Goal: Task Accomplishment & Management: Manage account settings

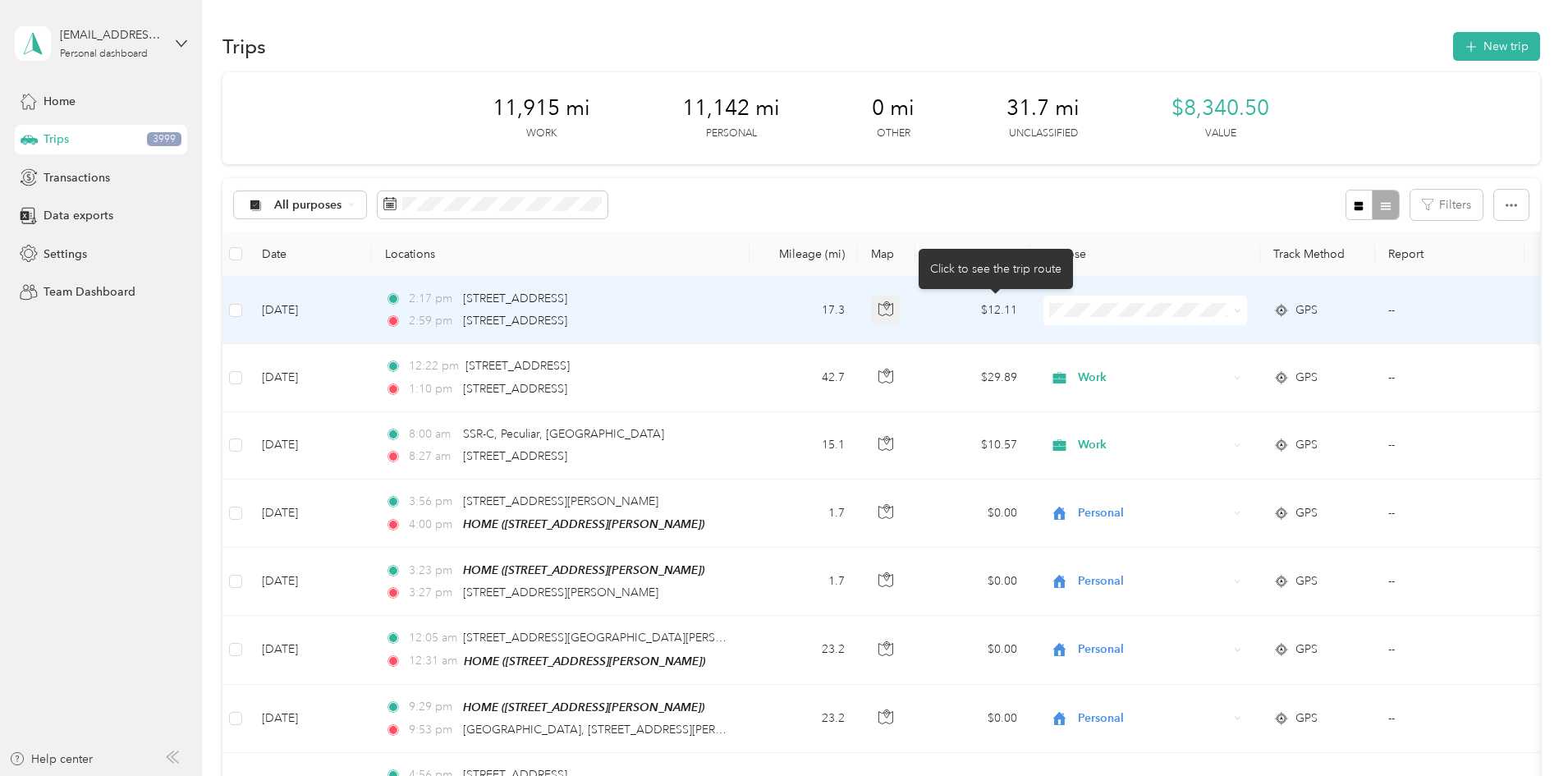
click at [894, 309] on icon "button" at bounding box center [885, 308] width 14 height 14
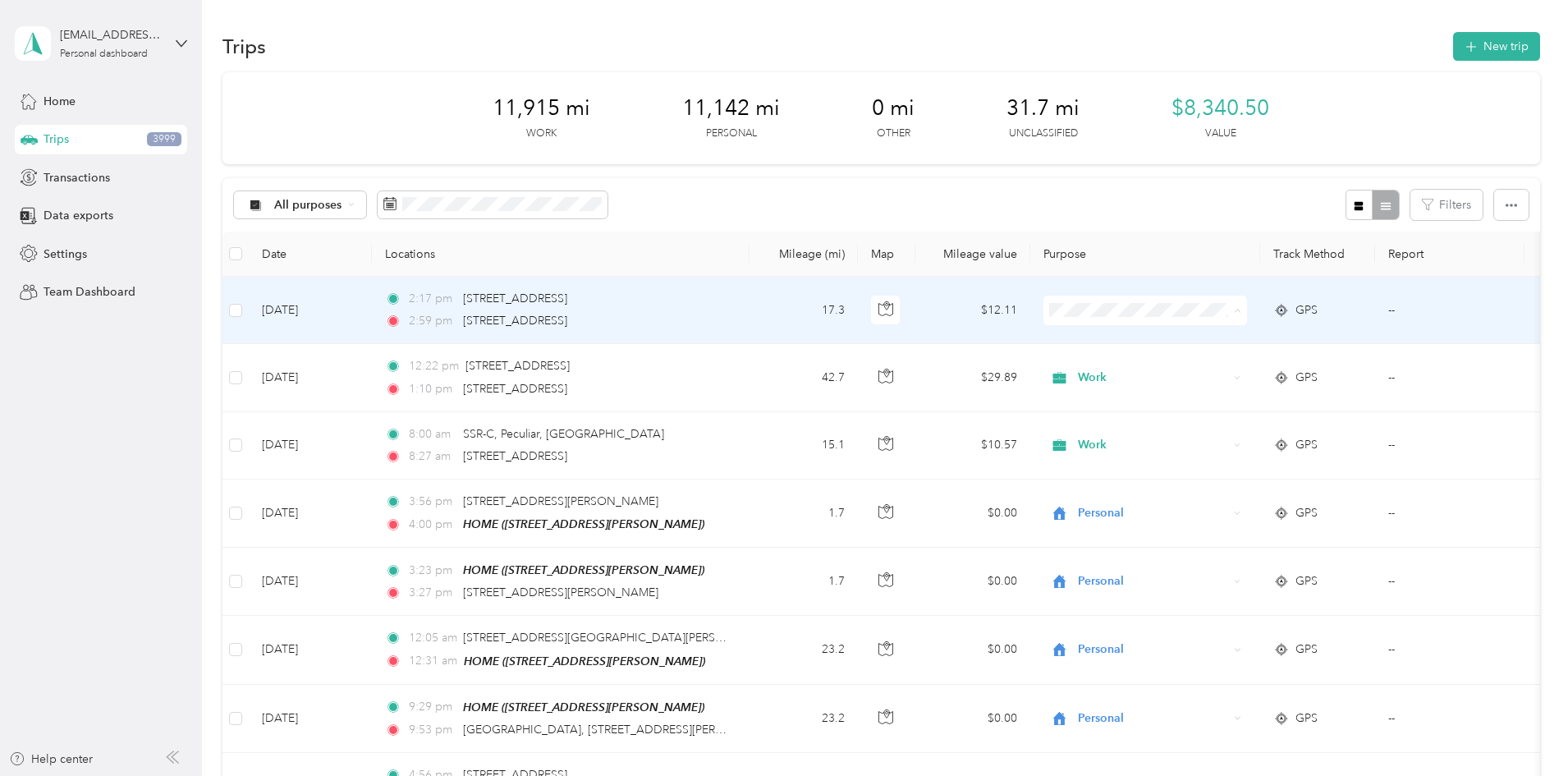
click at [1215, 343] on li "Work" at bounding box center [1254, 342] width 204 height 29
